Goal: Answer question/provide support: Share knowledge or assist other users

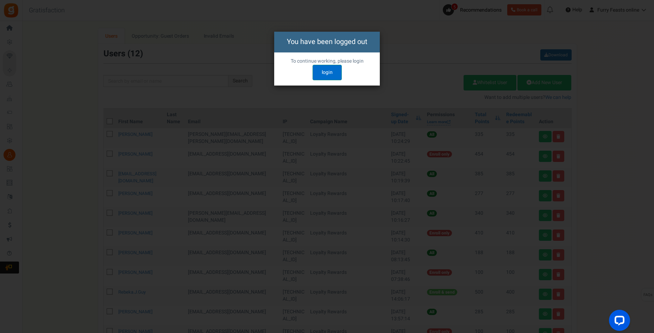
click at [328, 70] on link "login" at bounding box center [327, 72] width 29 height 15
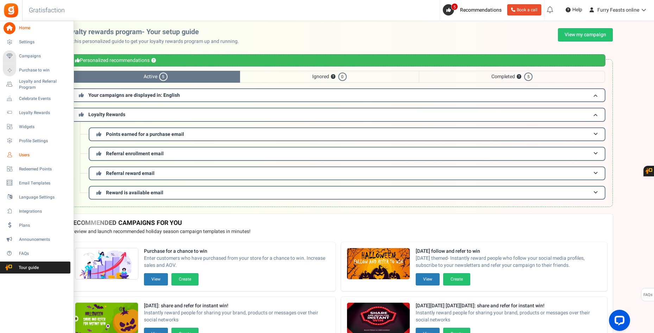
click at [20, 155] on span "Users" at bounding box center [43, 155] width 49 height 6
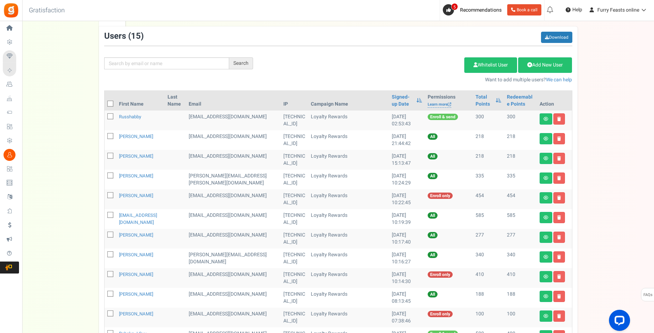
scroll to position [17, 0]
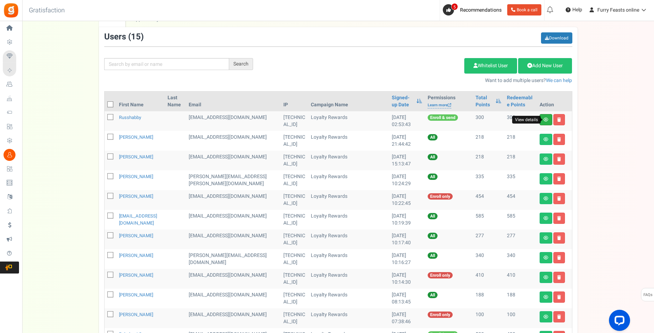
click at [545, 122] on icon at bounding box center [546, 120] width 5 height 4
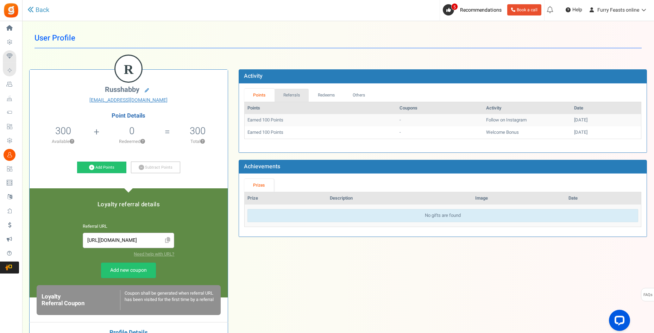
click at [288, 95] on link "Referrals" at bounding box center [292, 95] width 35 height 13
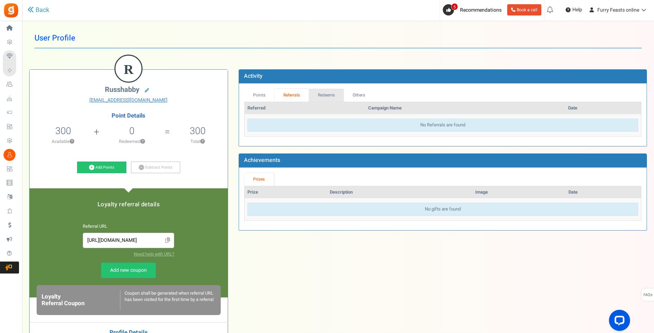
click at [330, 100] on link "Redeems" at bounding box center [326, 95] width 35 height 13
click at [350, 92] on link "Others" at bounding box center [359, 95] width 30 height 13
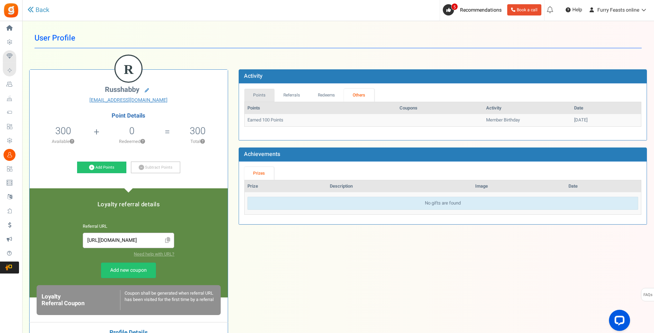
click at [260, 94] on link "Points" at bounding box center [259, 95] width 30 height 13
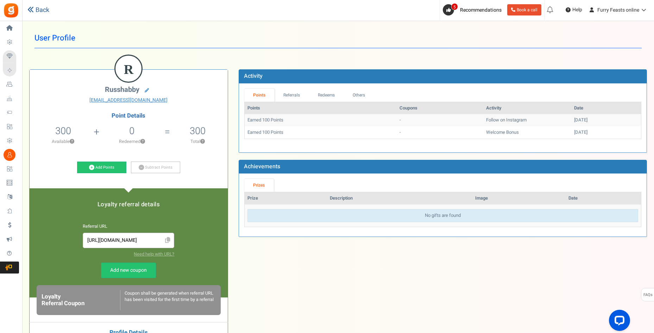
click at [39, 7] on link "Back" at bounding box center [38, 10] width 22 height 9
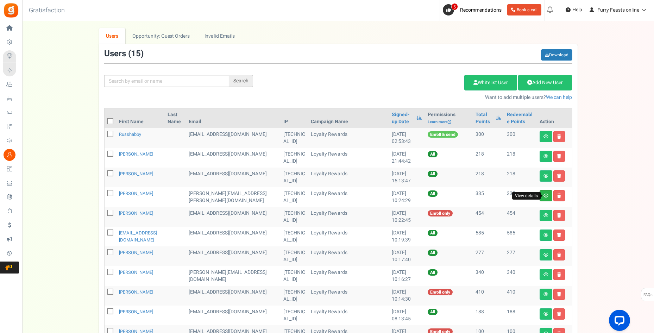
click at [544, 195] on icon at bounding box center [546, 196] width 5 height 4
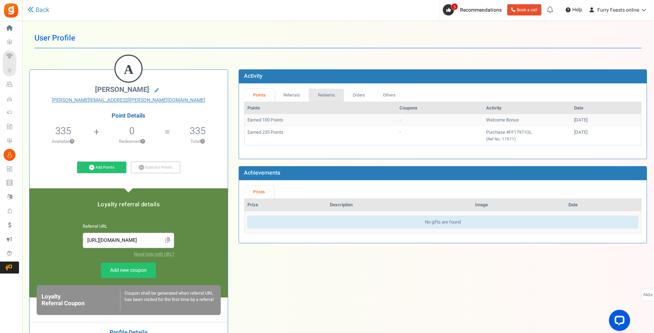
click at [328, 95] on link "Redeems" at bounding box center [326, 95] width 35 height 13
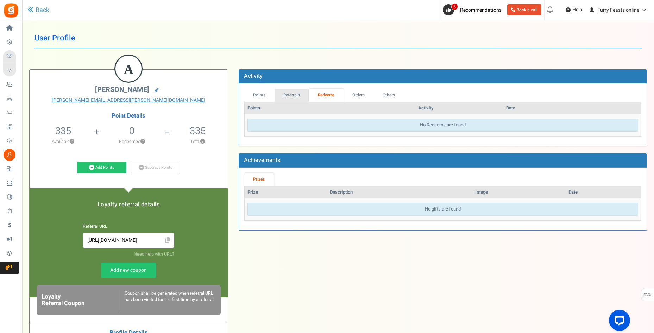
click at [307, 93] on link "Referrals" at bounding box center [292, 95] width 35 height 13
click at [255, 92] on link "Points" at bounding box center [259, 95] width 30 height 13
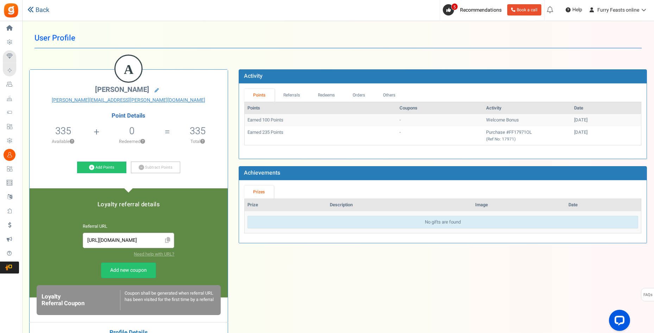
click at [39, 8] on link "Back" at bounding box center [38, 10] width 22 height 9
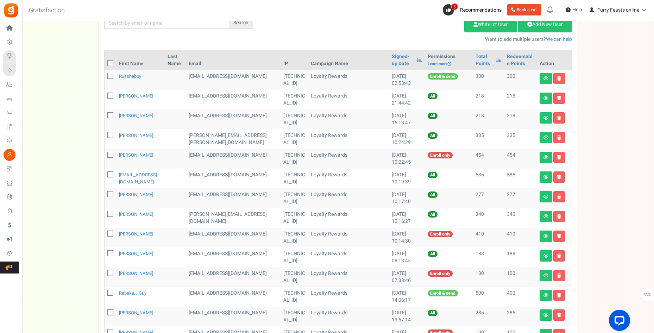
scroll to position [70, 0]
